Goal: Task Accomplishment & Management: Complete application form

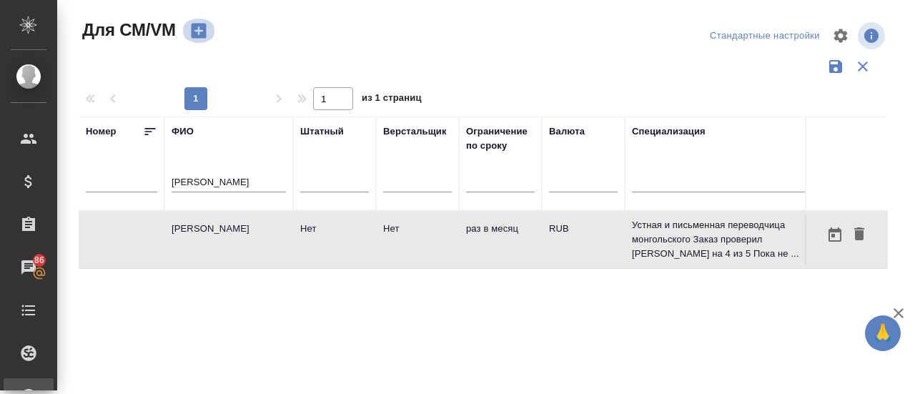
click at [201, 32] on icon "button" at bounding box center [198, 31] width 15 height 15
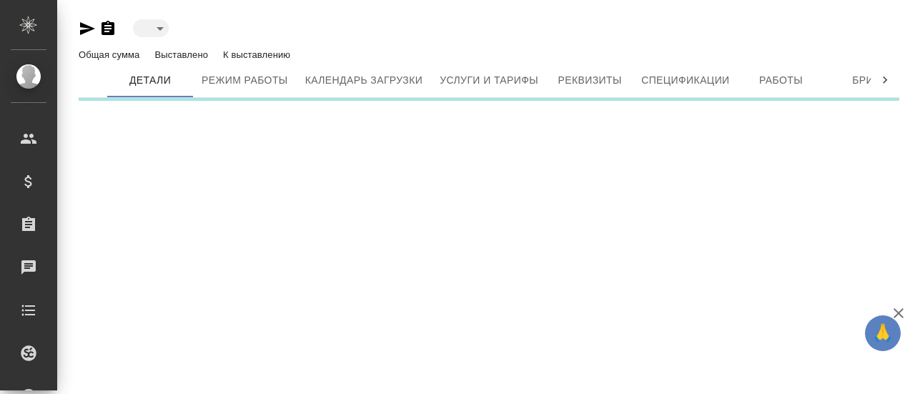
type input "created"
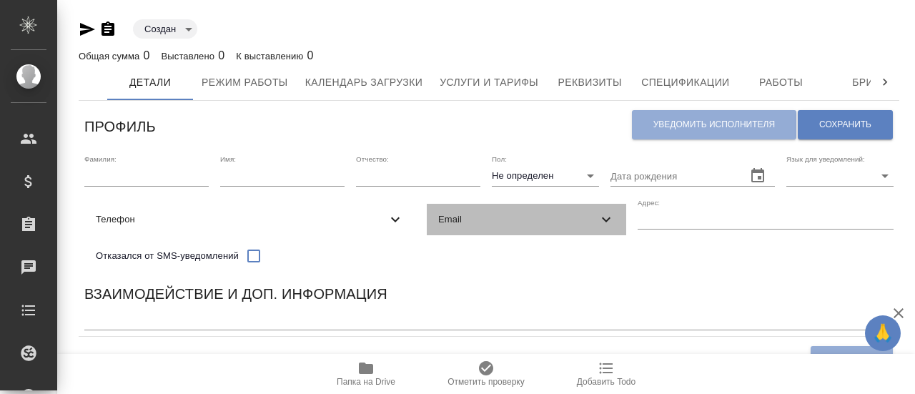
click at [490, 221] on span "Email" at bounding box center [517, 219] width 159 height 14
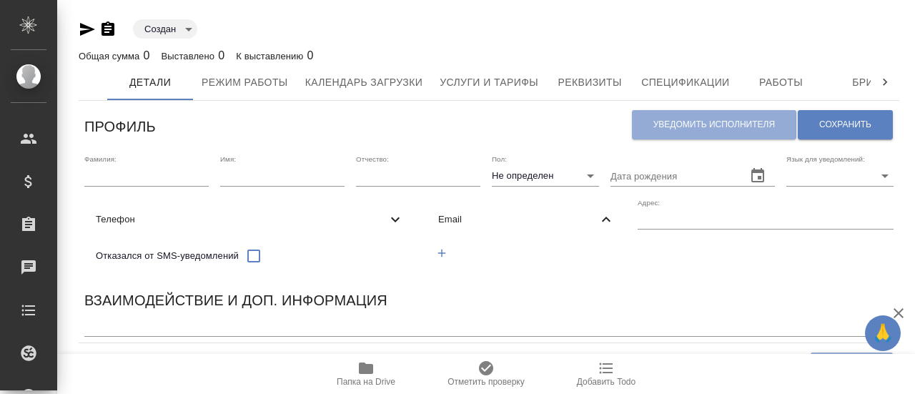
click at [440, 252] on icon "button" at bounding box center [441, 253] width 13 height 13
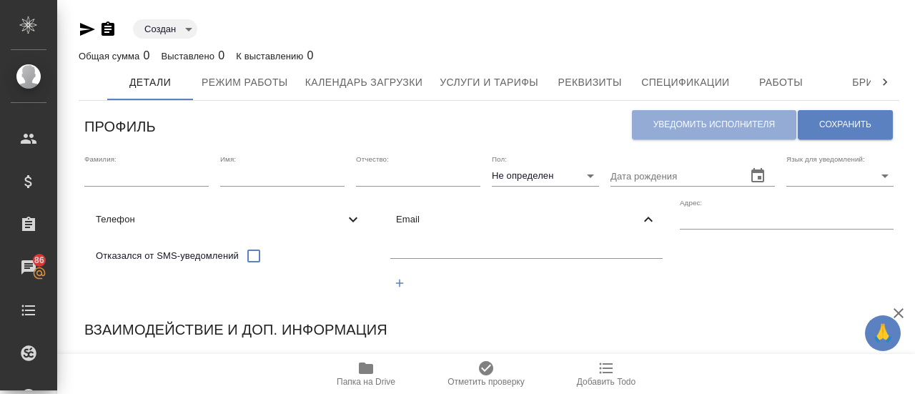
click at [454, 247] on input "text" at bounding box center [526, 250] width 272 height 18
paste input "[PERSON_NAME][EMAIL_ADDRESS][DOMAIN_NAME]"
type input "[PERSON_NAME][EMAIL_ADDRESS][DOMAIN_NAME]"
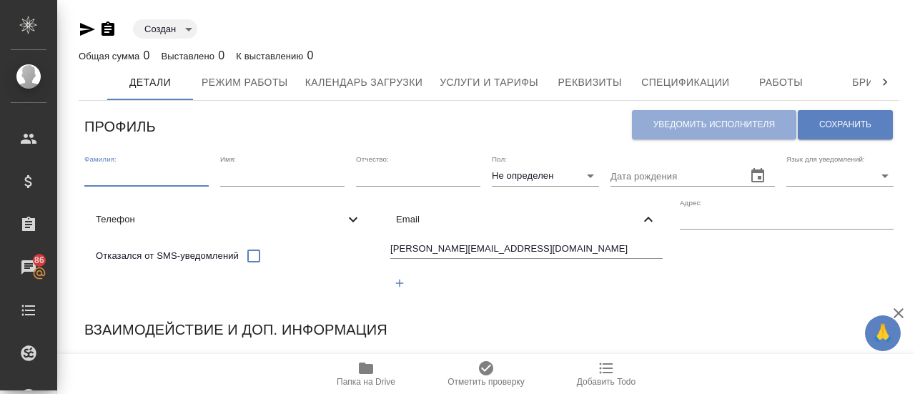
click at [112, 178] on input "text" at bounding box center [146, 176] width 124 height 20
paste input "Arshad"
type input "Arshad"
click at [282, 180] on input "text" at bounding box center [282, 176] width 124 height 20
type input "Saadia"
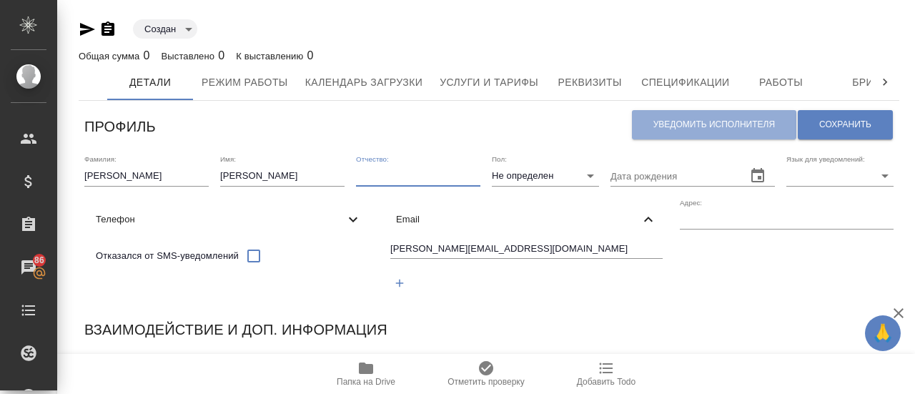
click at [420, 179] on input "text" at bounding box center [418, 176] width 124 height 20
click at [588, 176] on body "🙏 .cls-1 fill:#fff; AWATERA Gusmanova Nailya Клиенты Спецификации Заказы 86 Чат…" at bounding box center [457, 197] width 915 height 394
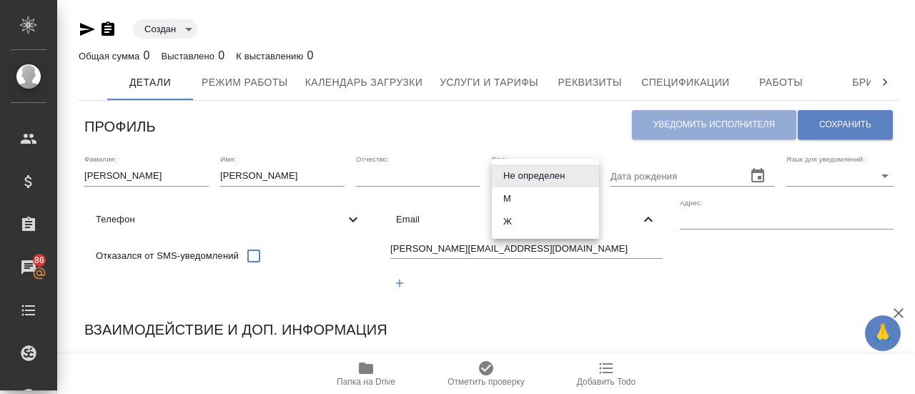
click at [513, 218] on li "Ж" at bounding box center [545, 221] width 107 height 23
type input "female"
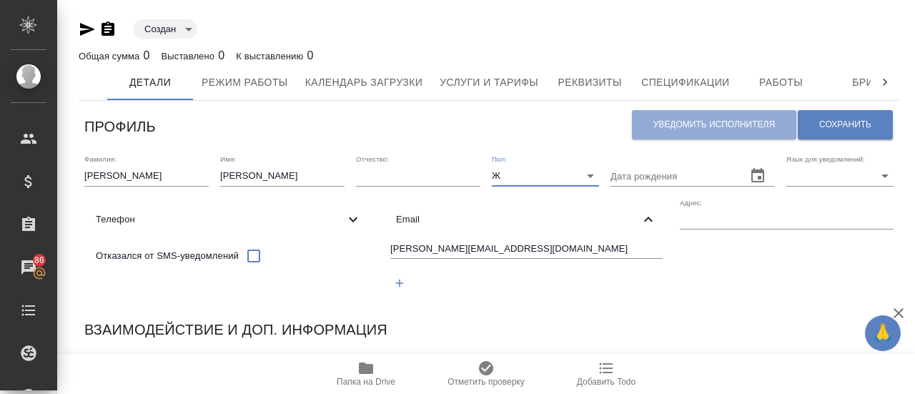
click at [796, 174] on body "🙏 .cls-1 fill:#fff; AWATERA Gusmanova Nailya Клиенты Спецификации Заказы 86 Чат…" at bounding box center [457, 197] width 915 height 394
click at [809, 199] on li "English" at bounding box center [839, 198] width 107 height 23
type input "EN"
click at [846, 131] on button "Сохранить" at bounding box center [845, 124] width 95 height 29
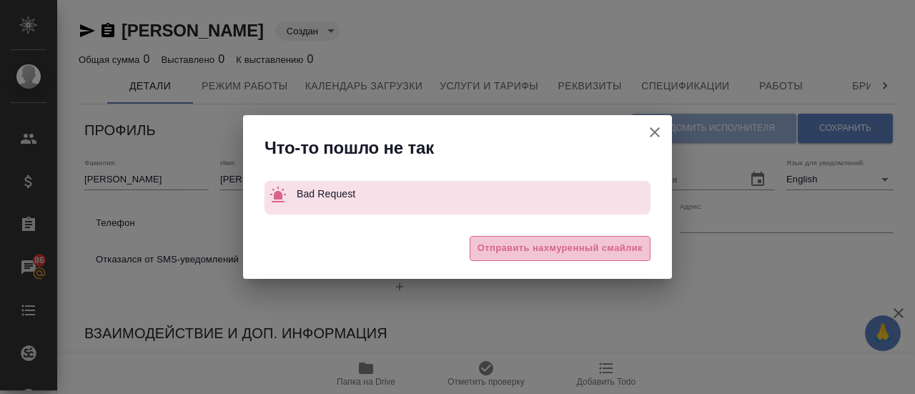
click at [611, 248] on span "Отправить нахмуренный смайлик" at bounding box center [560, 248] width 165 height 16
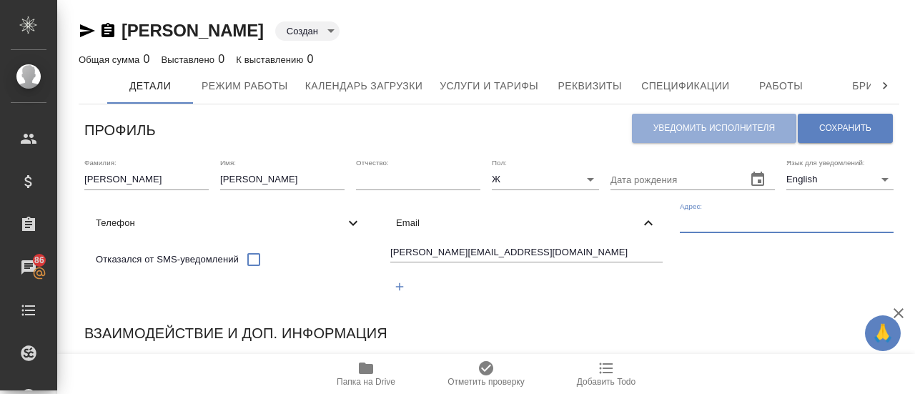
click at [702, 225] on input "text" at bounding box center [787, 223] width 214 height 20
paste input "City Al-Ain, Abu Dhabi, AL Zakher"
type input "City Al-Ain, Abu Dhabi, AL Zakher"
click at [863, 126] on span "Сохранить" at bounding box center [845, 128] width 52 height 12
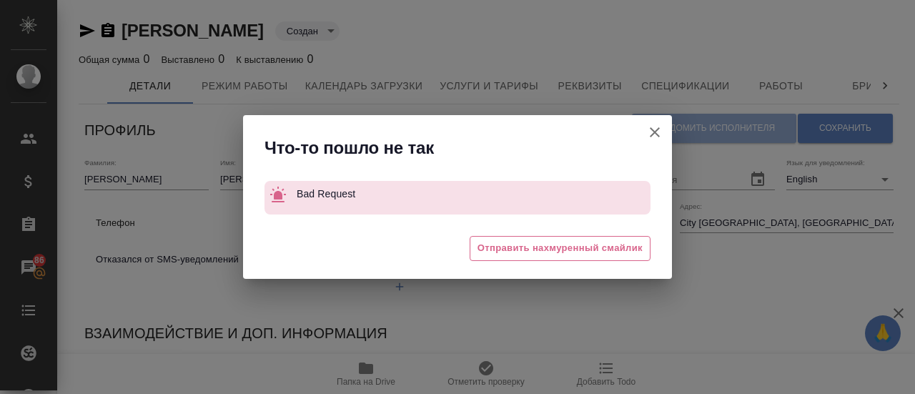
click at [653, 137] on icon "button" at bounding box center [654, 132] width 17 height 17
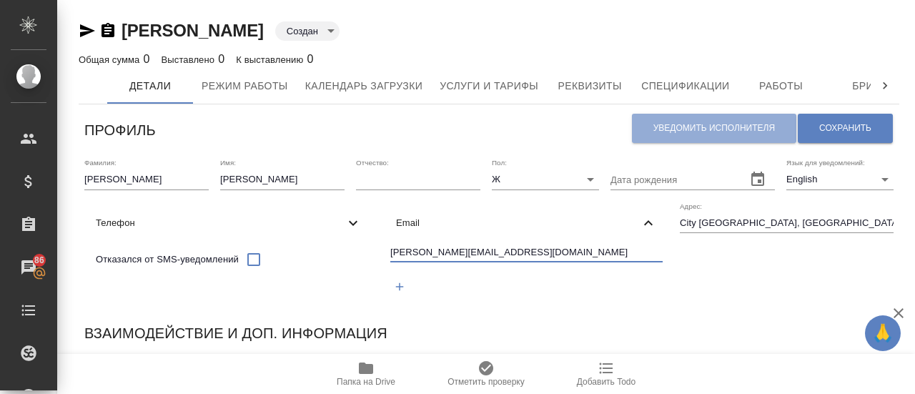
drag, startPoint x: 547, startPoint y: 257, endPoint x: 371, endPoint y: 250, distance: 176.0
click at [371, 250] on div "Фамилия: Arshad Имя: Saadia Отчество: Пол: Ж female Дата рождения Язык для увед…" at bounding box center [489, 234] width 821 height 164
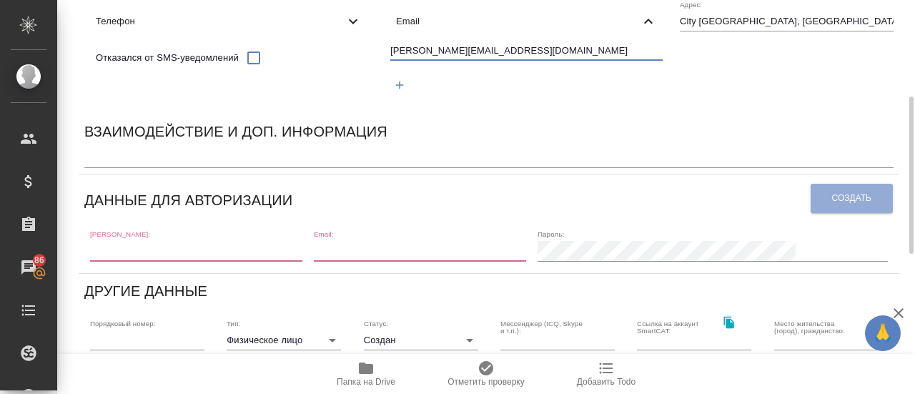
scroll to position [214, 0]
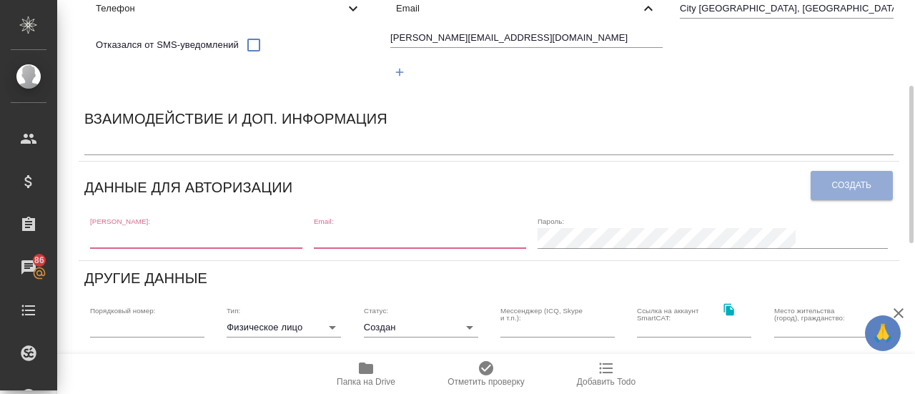
click at [153, 237] on input "text" at bounding box center [196, 238] width 212 height 20
paste input "saadia.arshad2018@gmail.com"
type input "saadia.arshad2018@gmail.com"
paste input "saadia.arshad2018@gmail.com"
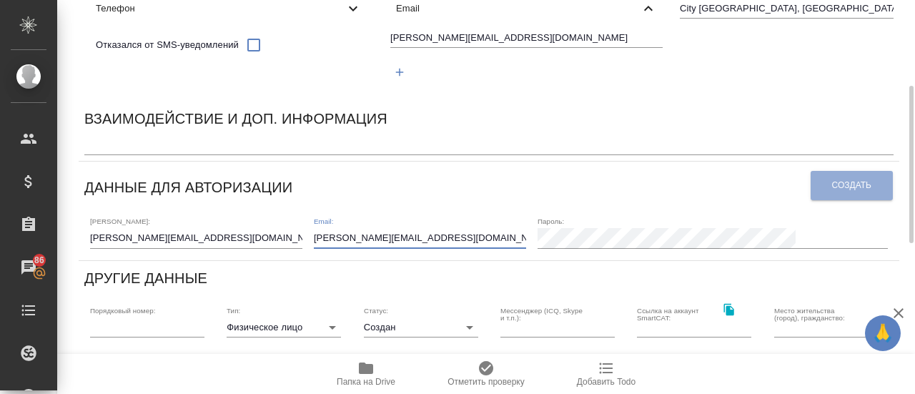
type input "saadia.arshad2018@gmail.com"
click at [846, 187] on span "Создать" at bounding box center [851, 185] width 39 height 12
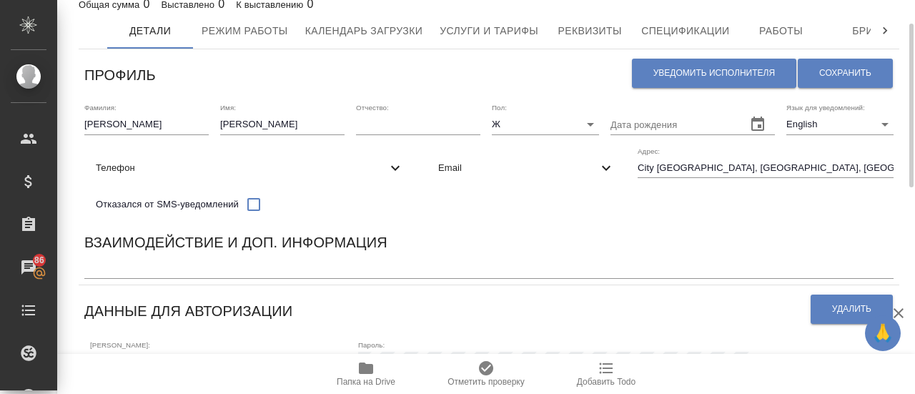
scroll to position [54, 0]
click at [255, 266] on textarea at bounding box center [488, 269] width 809 height 11
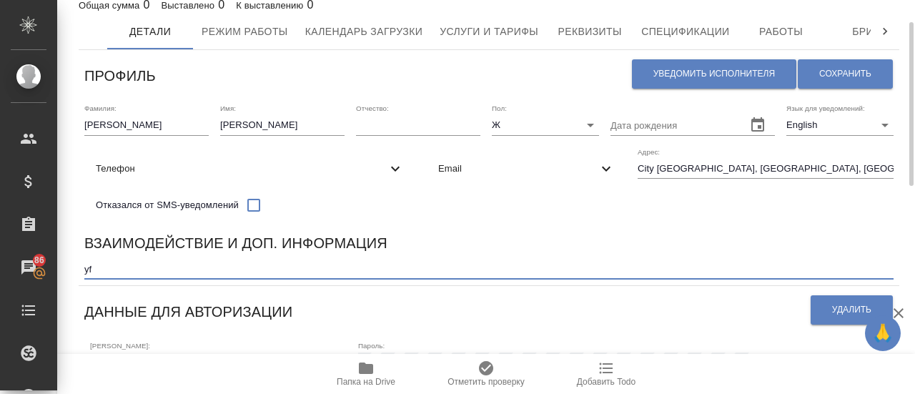
type textarea "y"
type textarea "на проекта по переводу с англ на урду"
click at [873, 63] on button "Сохранить" at bounding box center [845, 73] width 95 height 29
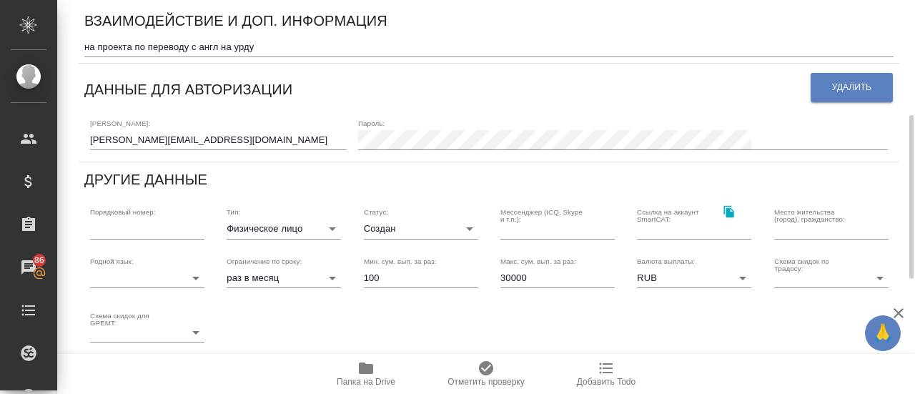
scroll to position [0, 0]
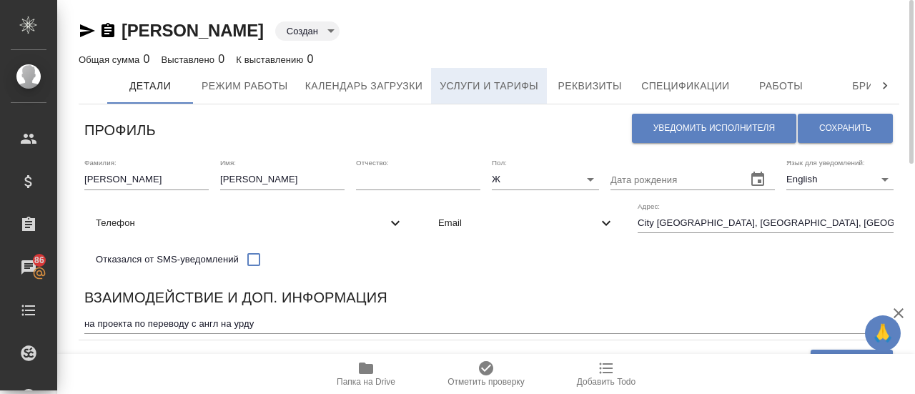
click at [482, 82] on span "Услуги и тарифы" at bounding box center [489, 86] width 99 height 18
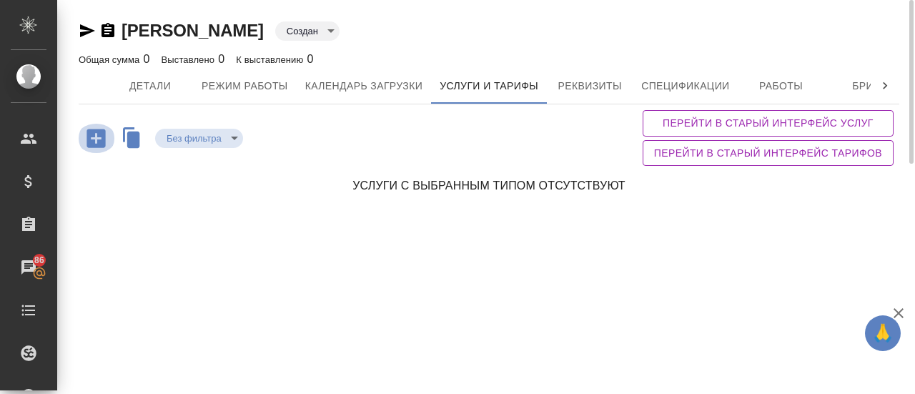
click at [94, 137] on icon "button" at bounding box center [96, 138] width 25 height 25
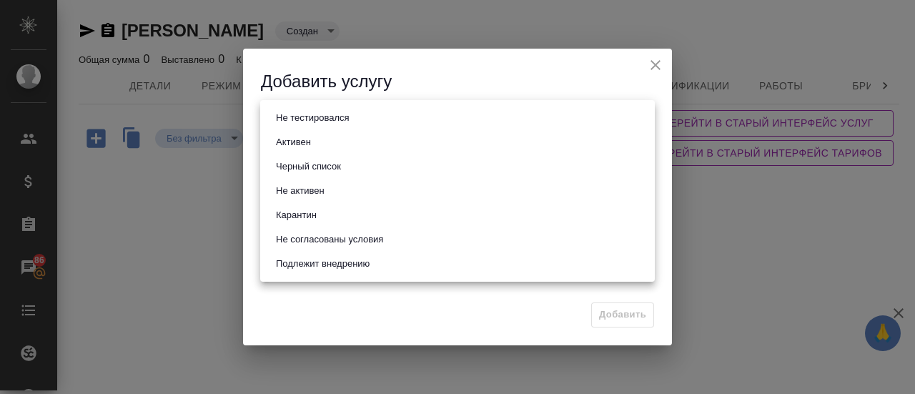
click at [340, 125] on body "🙏 .cls-1 fill:#fff; AWATERA Gusmanova Nailya Клиенты Спецификации Заказы 86 Чат…" at bounding box center [457, 197] width 915 height 394
click at [317, 138] on li "Активен" at bounding box center [457, 142] width 395 height 24
type input "active"
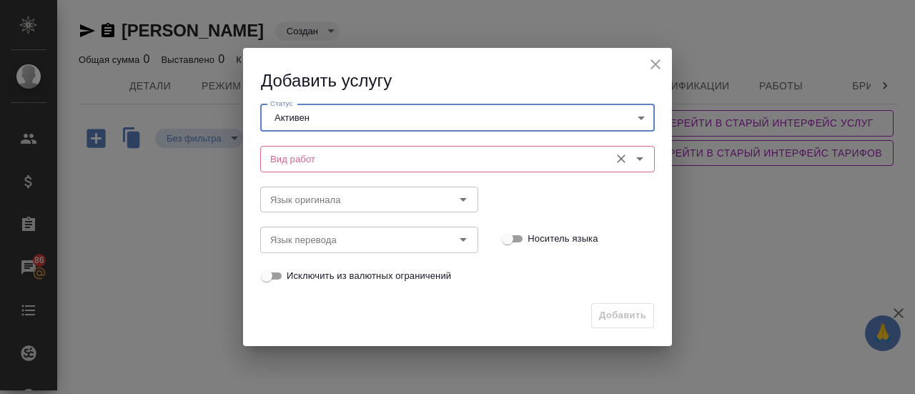
click at [306, 166] on input "Вид работ" at bounding box center [434, 158] width 338 height 17
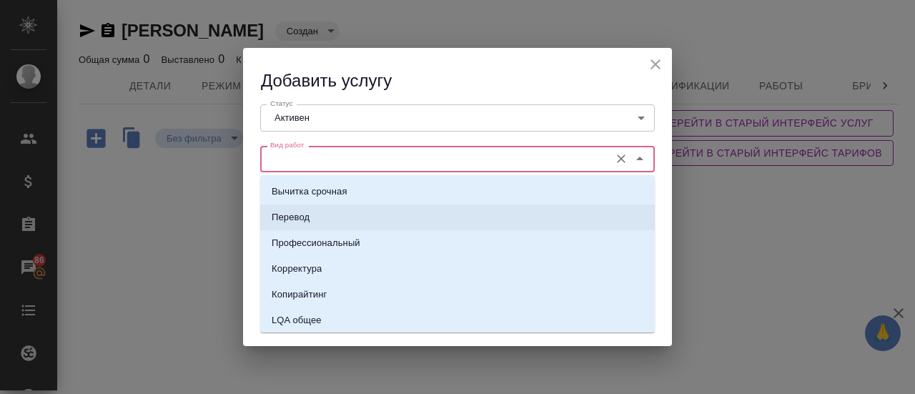
click at [285, 222] on p "Перевод" at bounding box center [291, 217] width 38 height 14
type input "Перевод"
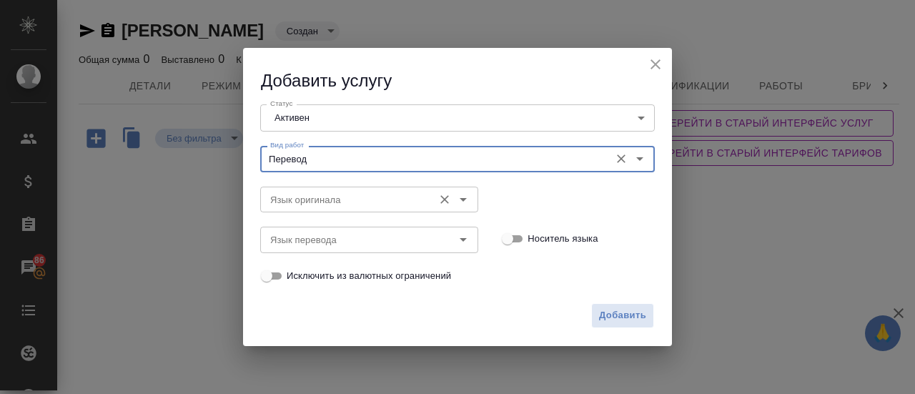
click at [300, 201] on input "Язык оригинала" at bounding box center [346, 199] width 162 height 17
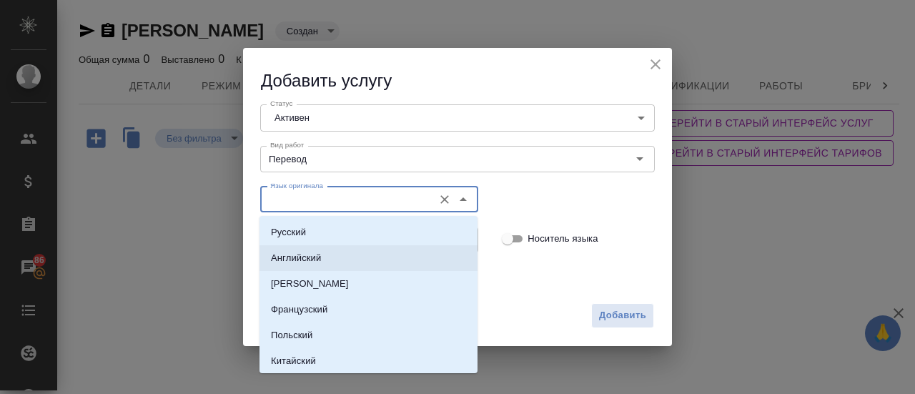
click at [291, 250] on li "Английский" at bounding box center [369, 258] width 218 height 26
type input "Английский"
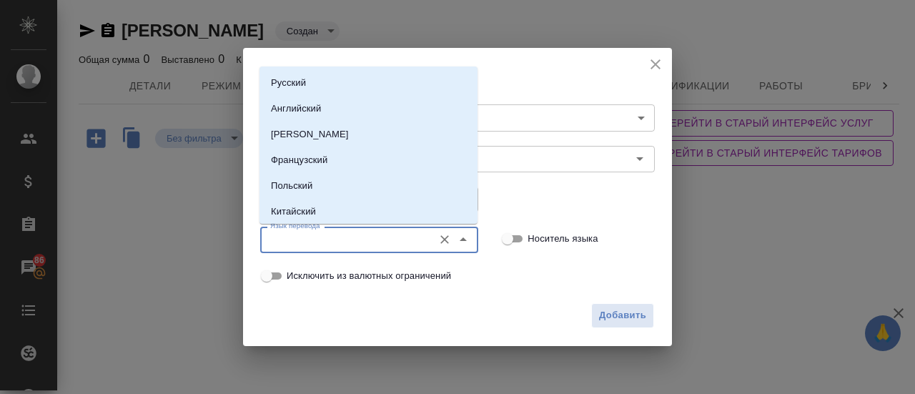
click at [290, 239] on input "Язык перевода" at bounding box center [346, 239] width 162 height 17
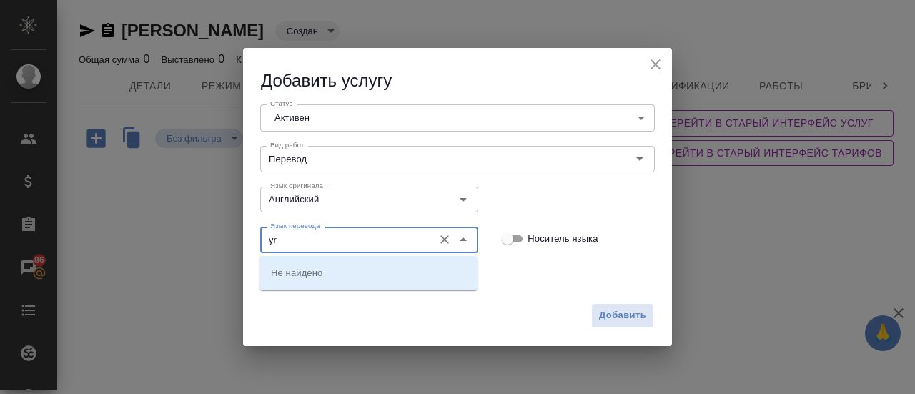
type input "y"
click at [289, 264] on li "Урду" at bounding box center [369, 273] width 218 height 26
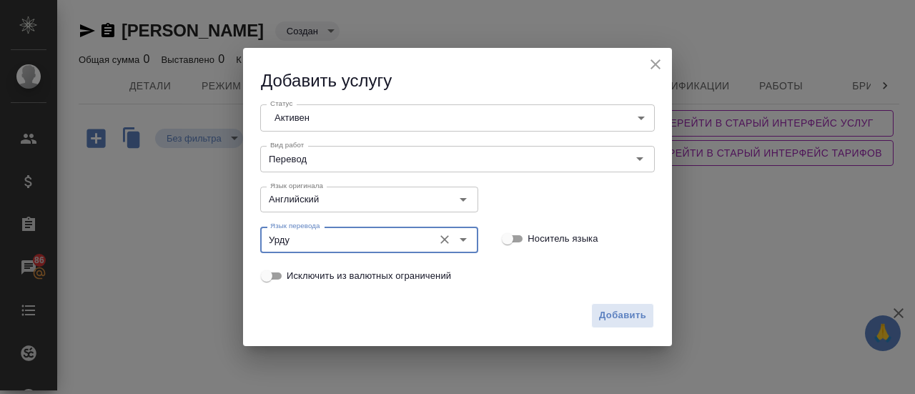
type input "Урду"
click at [522, 241] on input "Носитель языка" at bounding box center [507, 238] width 51 height 17
checkbox input "true"
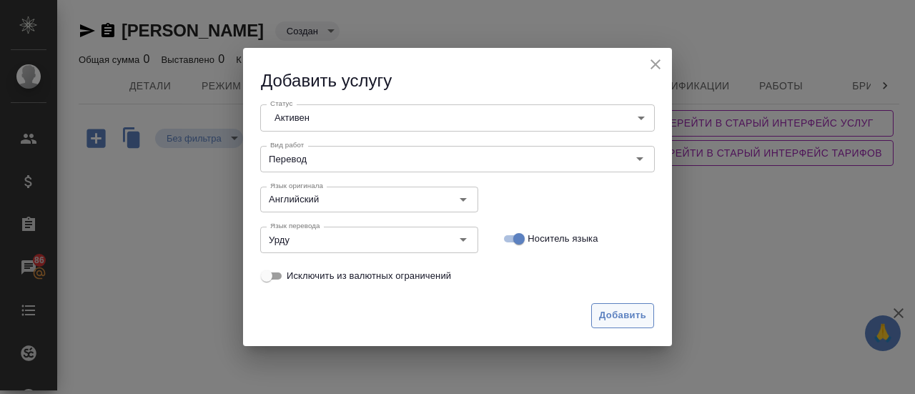
click at [634, 320] on span "Добавить" at bounding box center [622, 315] width 47 height 16
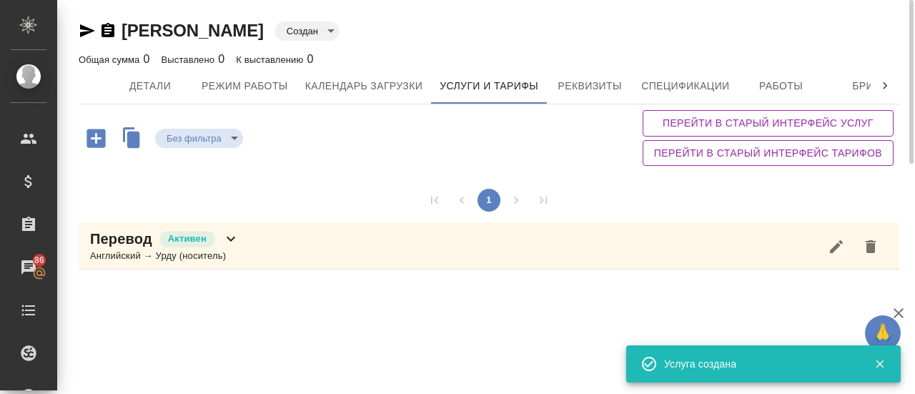
click at [104, 137] on icon "button" at bounding box center [96, 138] width 19 height 19
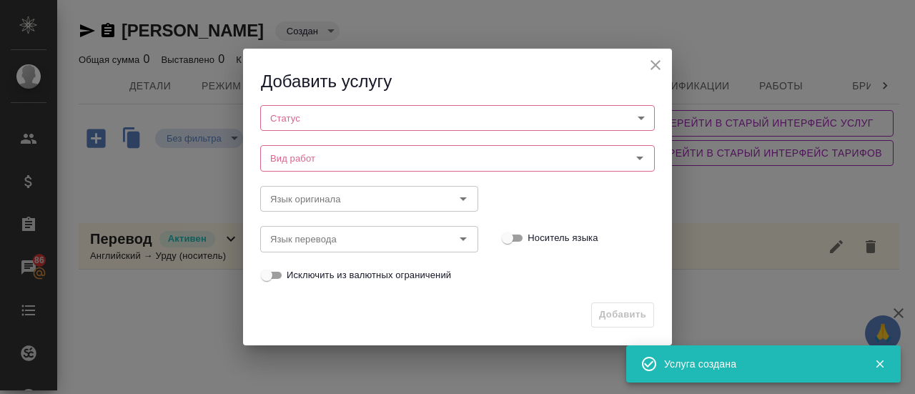
click at [322, 126] on body "🙏 .cls-1 fill:#fff; AWATERA Gusmanova Nailya Клиенты Спецификации Заказы 86 Чат…" at bounding box center [457, 197] width 915 height 394
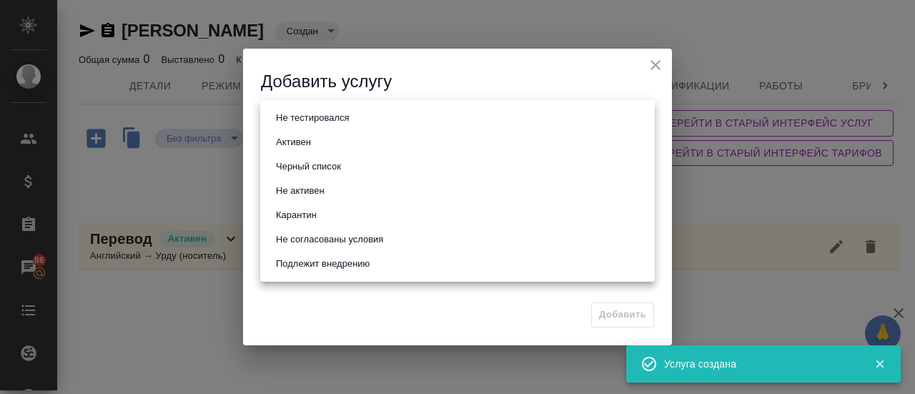
click at [310, 140] on button "Активен" at bounding box center [294, 142] width 44 height 16
type input "active"
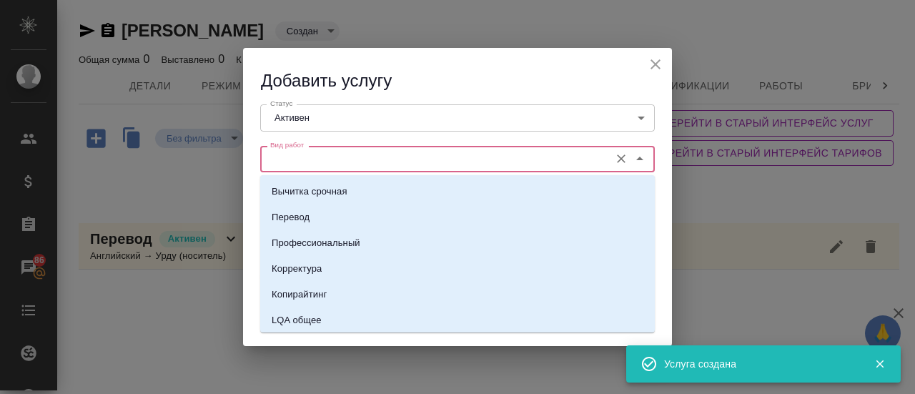
click at [302, 153] on input "Вид работ" at bounding box center [434, 158] width 338 height 17
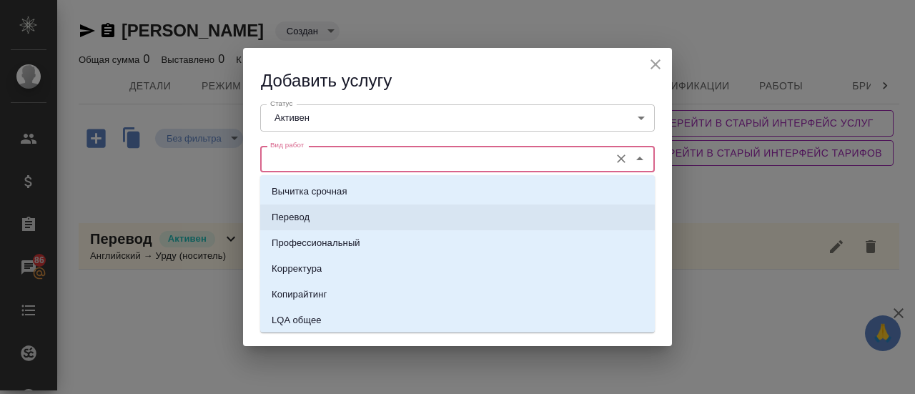
click at [287, 219] on p "Перевод" at bounding box center [291, 217] width 38 height 14
type input "Перевод"
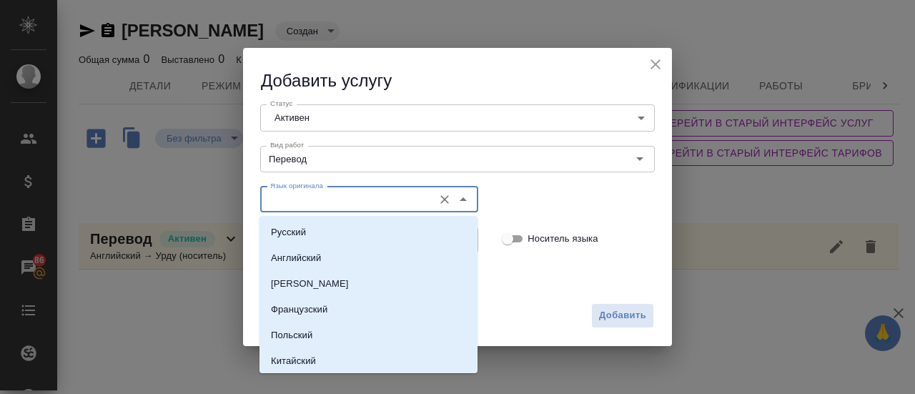
click at [291, 199] on input "Язык оригинала" at bounding box center [346, 199] width 162 height 17
click at [286, 285] on p "Урду" at bounding box center [281, 284] width 21 height 14
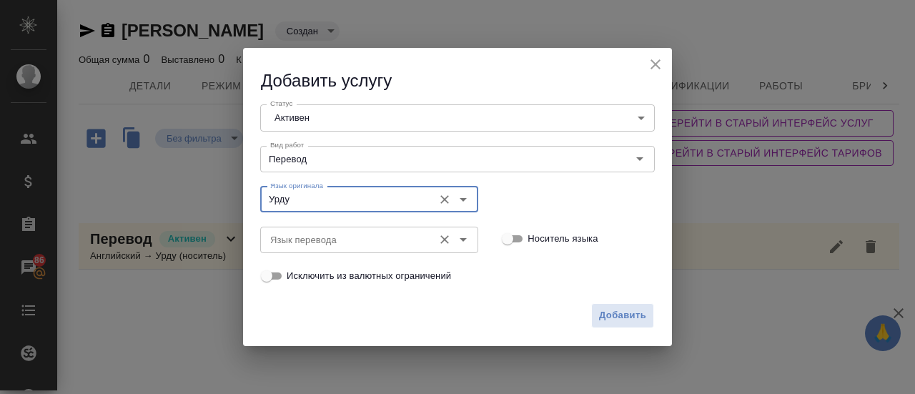
type input "Урду"
click at [290, 238] on input "Язык перевода" at bounding box center [346, 239] width 162 height 17
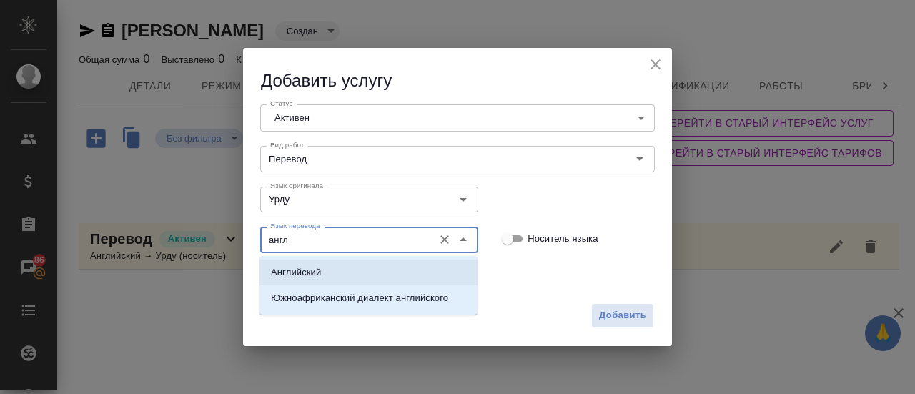
click at [290, 268] on p "Английский" at bounding box center [296, 272] width 50 height 14
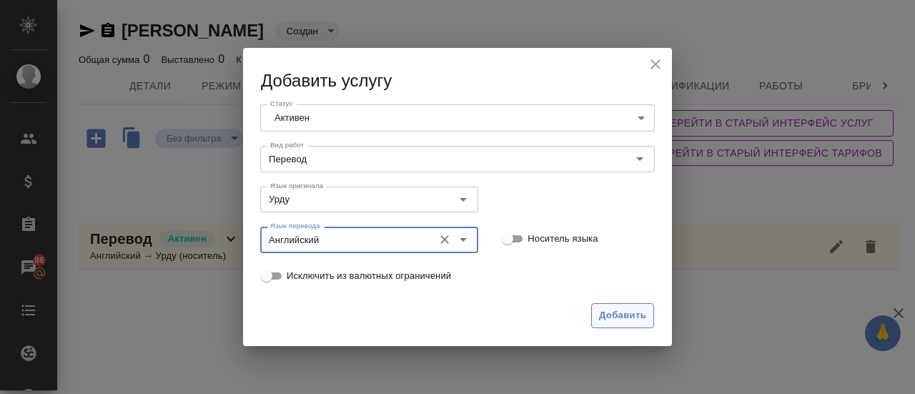
type input "Английский"
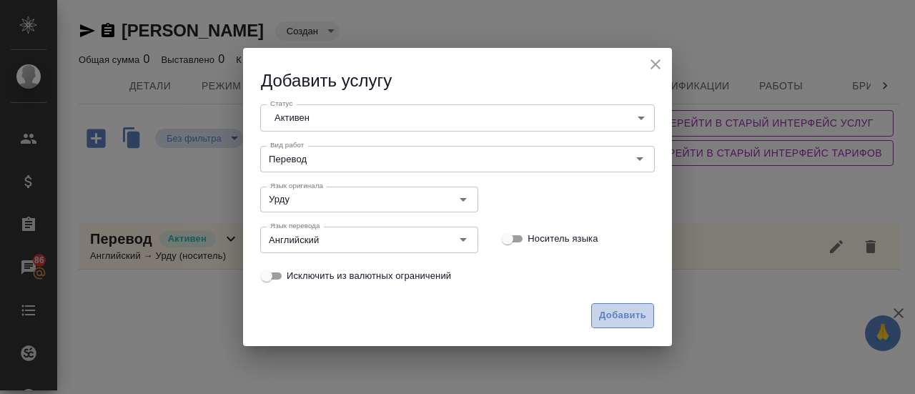
click at [611, 311] on span "Добавить" at bounding box center [622, 315] width 47 height 16
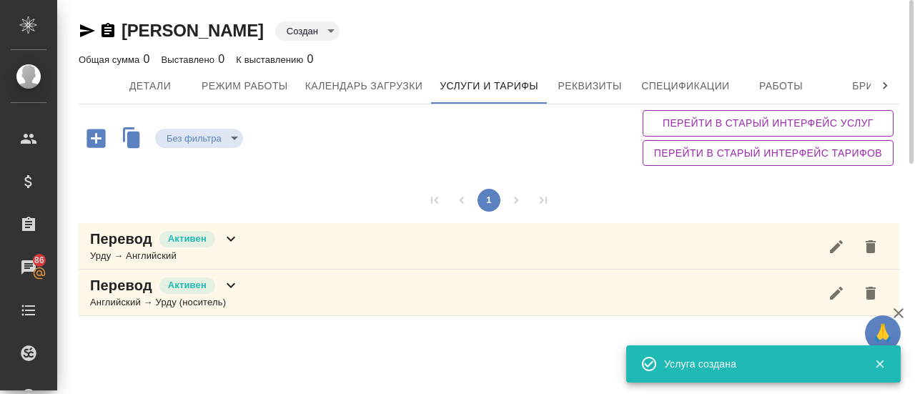
scroll to position [1, 0]
click at [124, 250] on div "Урду → Английский" at bounding box center [164, 256] width 149 height 14
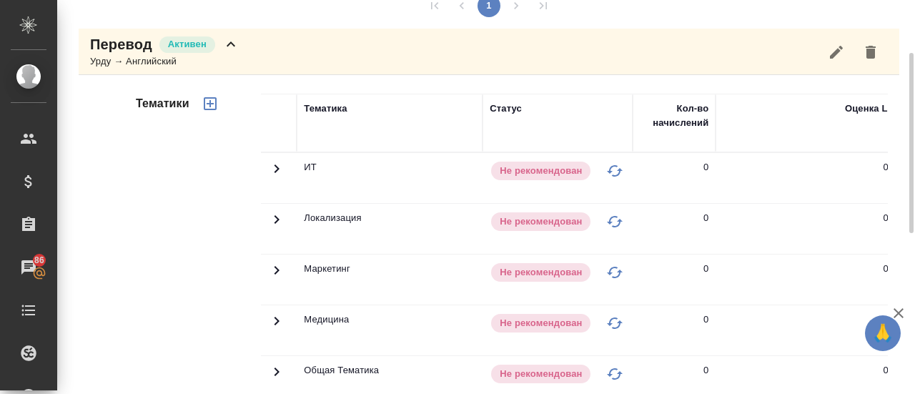
scroll to position [157, 0]
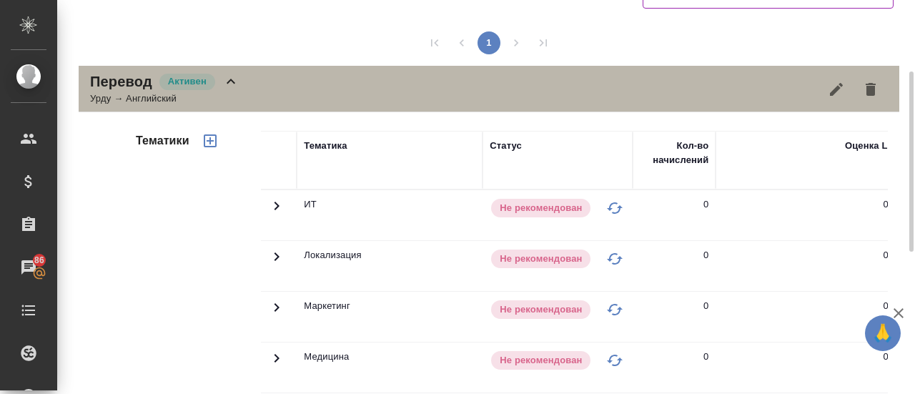
click at [132, 98] on div "Урду → Английский" at bounding box center [164, 99] width 149 height 14
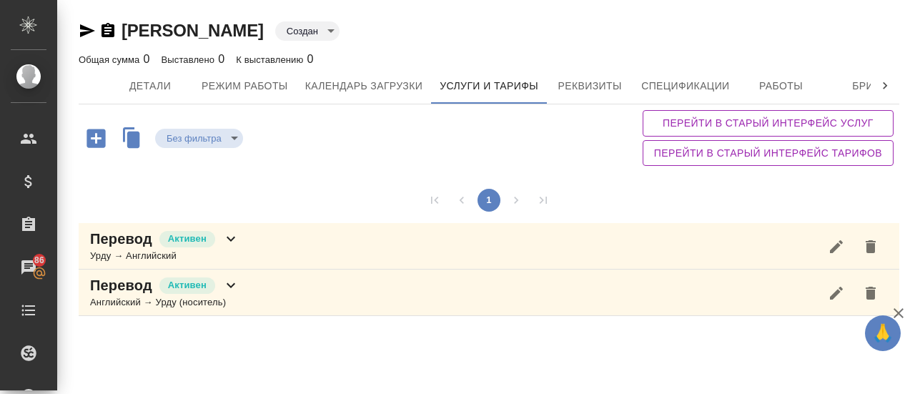
scroll to position [0, 0]
click at [158, 89] on span "Детали" at bounding box center [150, 86] width 69 height 18
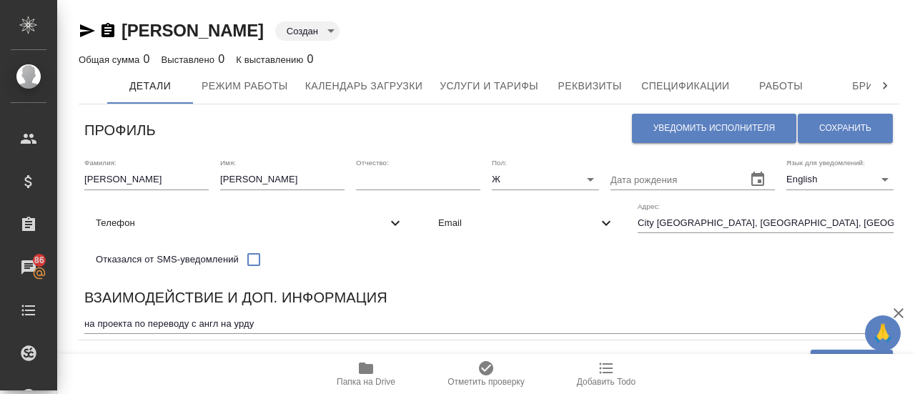
click at [306, 32] on body "🙏 .cls-1 fill:#fff; AWATERA Gusmanova Nailya Клиенты Спецификации Заказы 86 Чат…" at bounding box center [457, 197] width 915 height 394
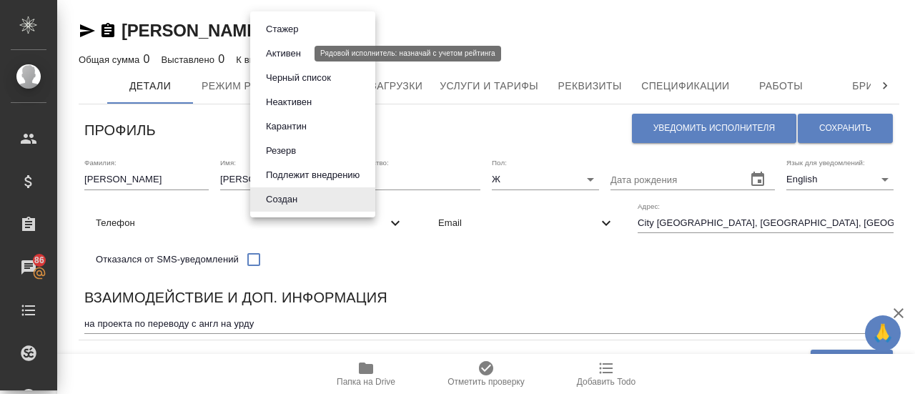
click at [291, 54] on button "Активен" at bounding box center [284, 54] width 44 height 16
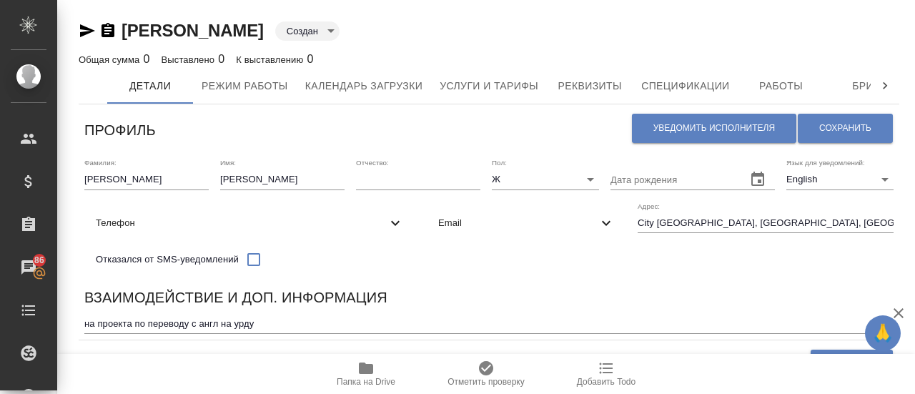
type input "active"
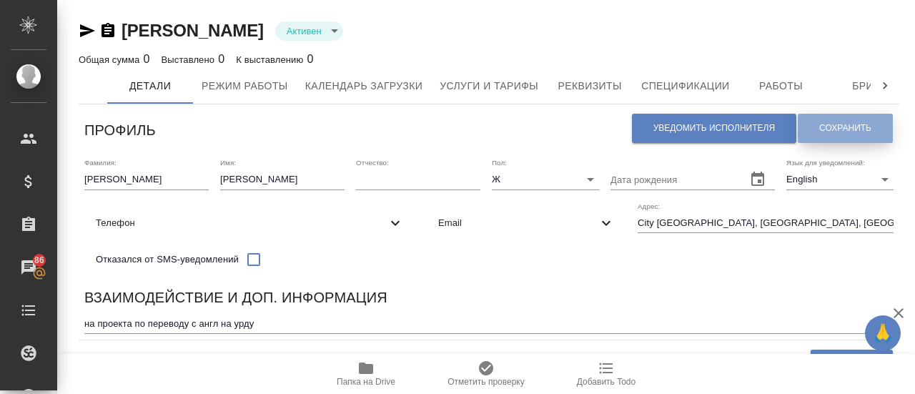
click at [854, 126] on span "Сохранить" at bounding box center [845, 128] width 52 height 12
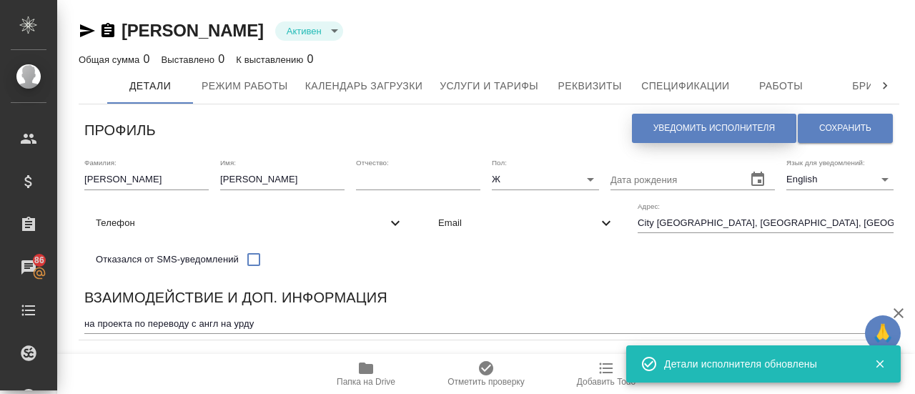
click at [729, 127] on span "Уведомить исполнителя" at bounding box center [714, 128] width 122 height 12
type textarea "Dear Saadia! You can find full details of completed works in the account at htt…"
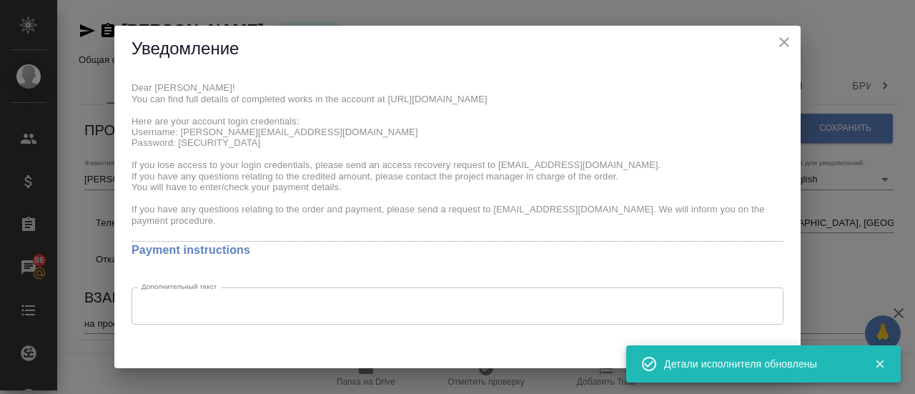
click at [880, 363] on icon "button" at bounding box center [880, 364] width 8 height 8
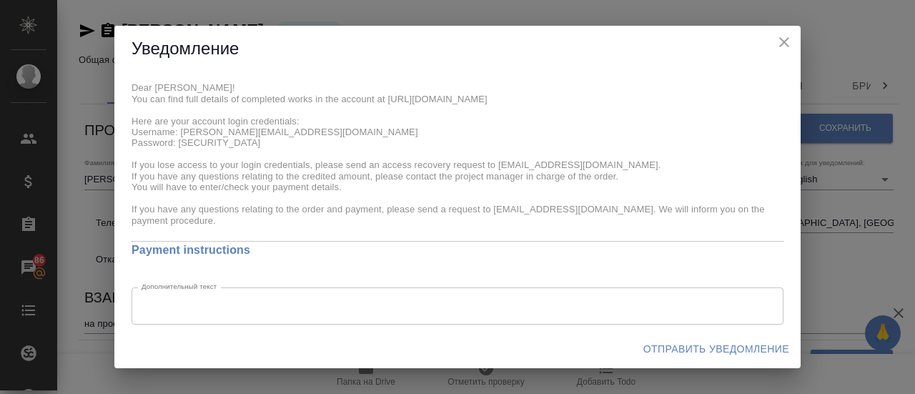
click at [761, 348] on span "Отправить уведомление" at bounding box center [716, 349] width 146 height 18
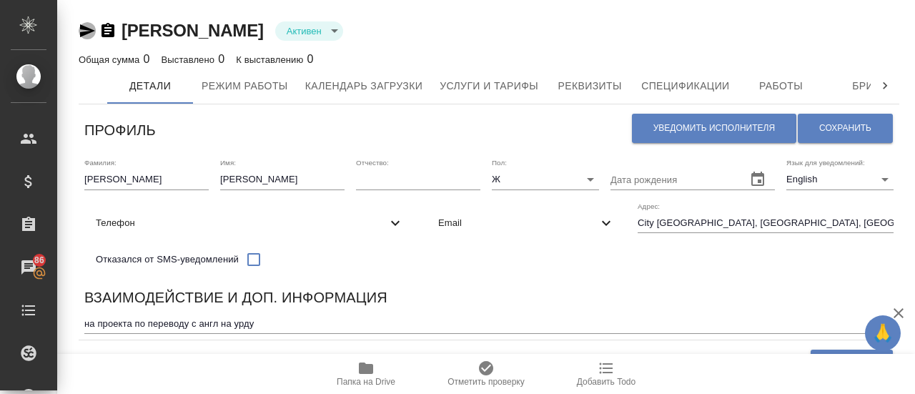
click at [90, 34] on icon "button" at bounding box center [87, 30] width 17 height 17
click at [373, 374] on icon "button" at bounding box center [365, 368] width 17 height 17
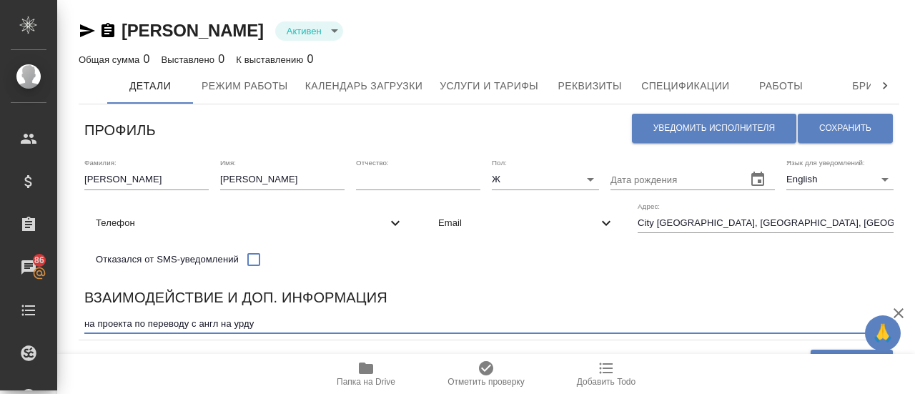
click at [131, 324] on textarea "на проекта по переводу с англ на урду" at bounding box center [488, 323] width 809 height 11
click at [94, 324] on textarea "на проект по переводу с англ на урду" at bounding box center [488, 323] width 809 height 11
click at [285, 322] on textarea "на письменный проект по переводу с англ на урду" at bounding box center [488, 323] width 809 height 11
click at [302, 325] on textarea "на письменный проект по переводу с англ на урду" at bounding box center [488, 323] width 809 height 11
drag, startPoint x: 307, startPoint y: 323, endPoint x: 244, endPoint y: 325, distance: 63.6
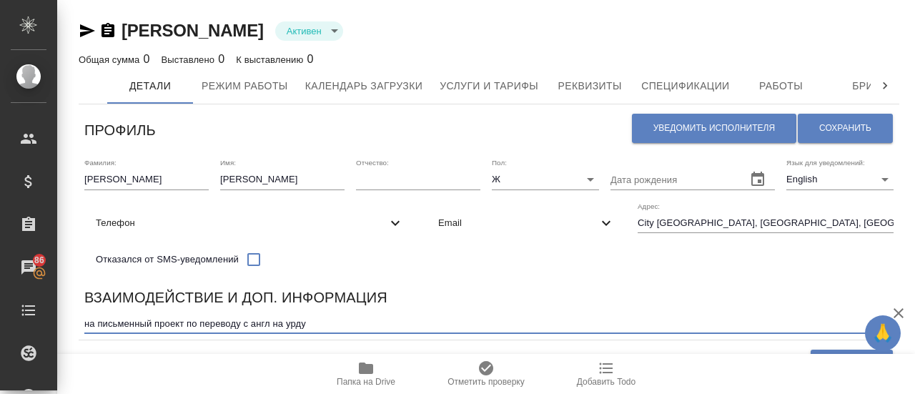
click at [244, 325] on textarea "на письменный проект по переводу с англ на урду" at bounding box center [488, 323] width 809 height 11
type textarea "на письменный проект по переводу англ-урду-англ"
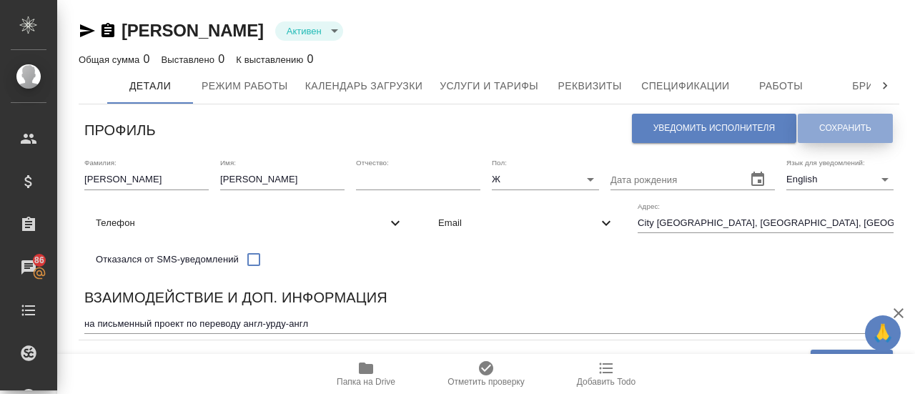
click at [829, 118] on button "Сохранить" at bounding box center [845, 128] width 95 height 29
click at [459, 218] on span "Email" at bounding box center [517, 223] width 159 height 14
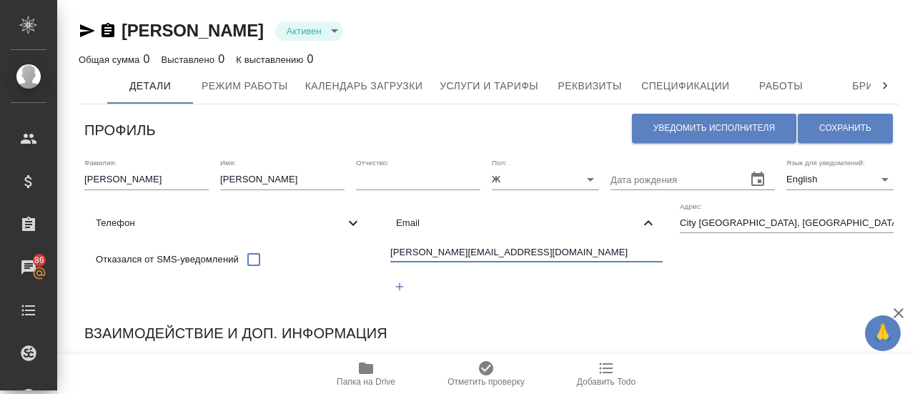
drag, startPoint x: 535, startPoint y: 250, endPoint x: 392, endPoint y: 253, distance: 143.7
click at [392, 253] on input "saadia.arshad2018@gmail.com" at bounding box center [526, 254] width 272 height 18
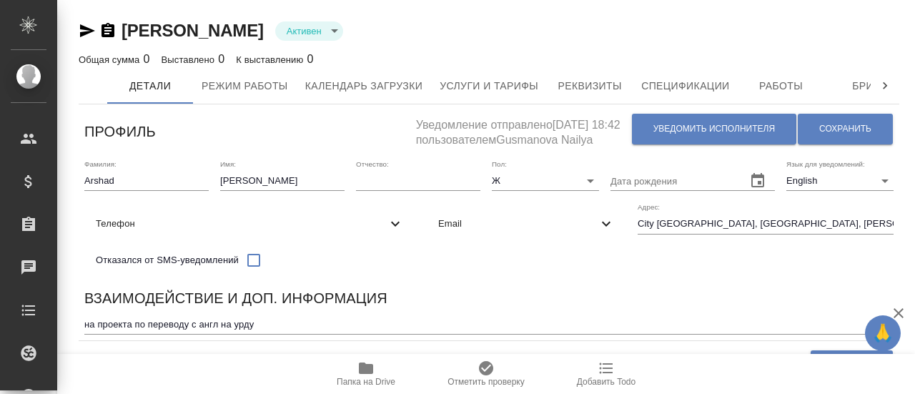
click at [369, 375] on icon "button" at bounding box center [365, 368] width 17 height 17
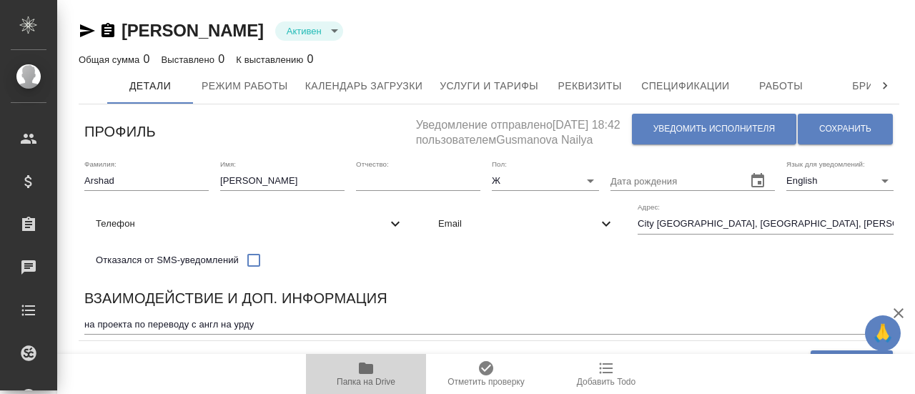
click at [369, 375] on icon "button" at bounding box center [365, 368] width 17 height 17
